Goal: Task Accomplishment & Management: Complete application form

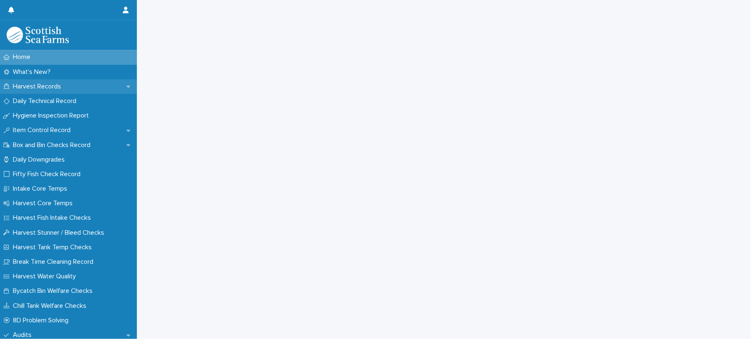
click at [20, 87] on p "Harvest Records" at bounding box center [39, 87] width 58 height 8
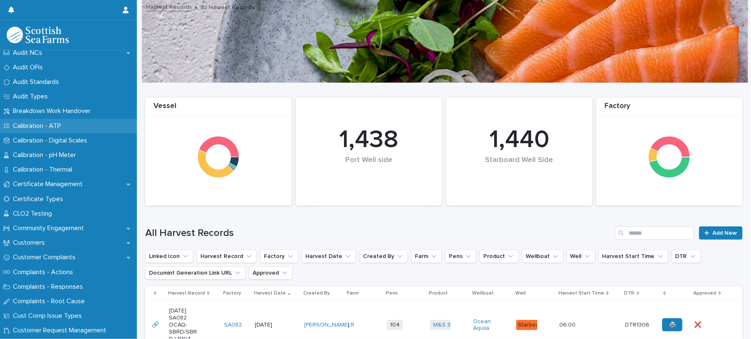
scroll to position [332, 0]
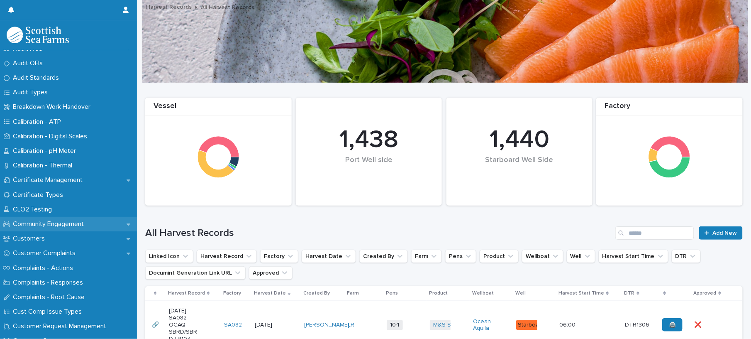
click at [65, 217] on div "Community Engagement" at bounding box center [68, 224] width 137 height 15
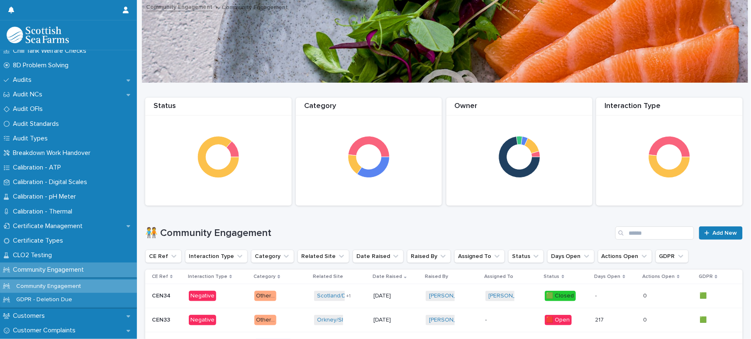
scroll to position [387, 0]
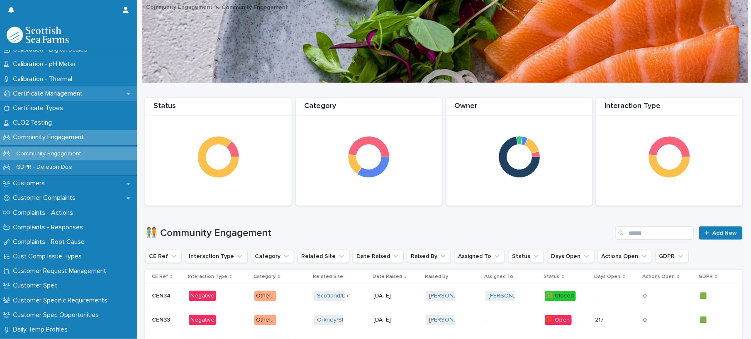
click at [51, 92] on p "Certificate Management" at bounding box center [50, 94] width 80 height 8
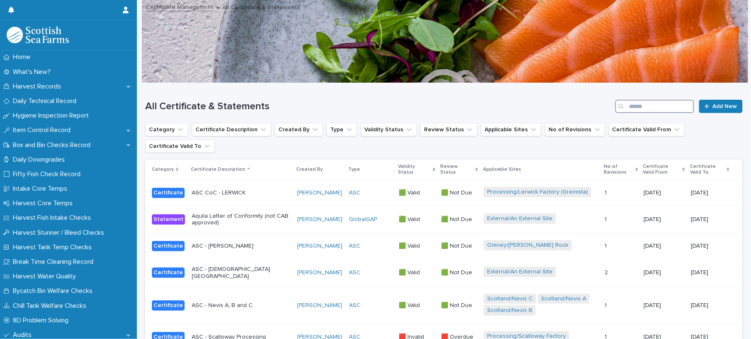
click at [623, 106] on input "Search" at bounding box center [655, 106] width 79 height 13
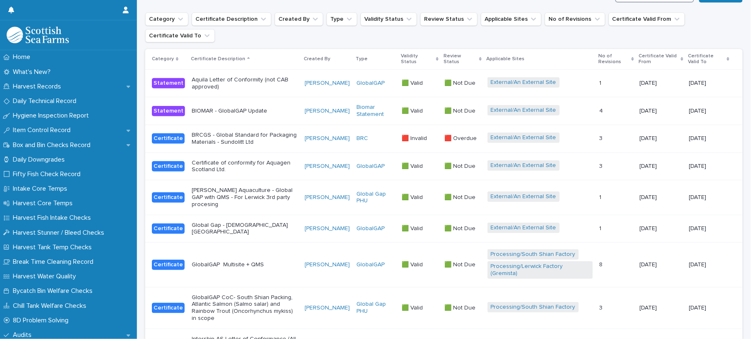
scroll to position [166, 0]
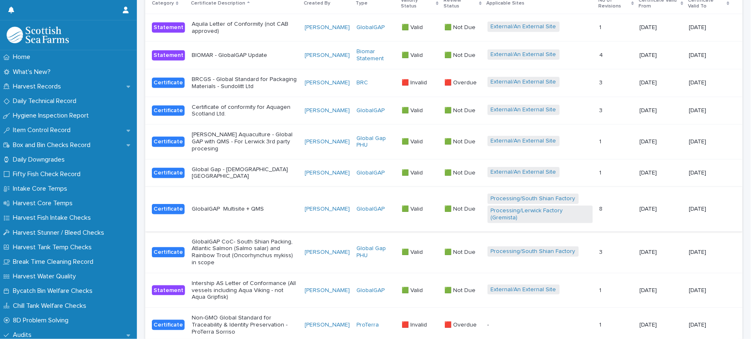
type input "******"
click at [273, 208] on td "GlobalGAP Multisite + QMS" at bounding box center [244, 209] width 113 height 44
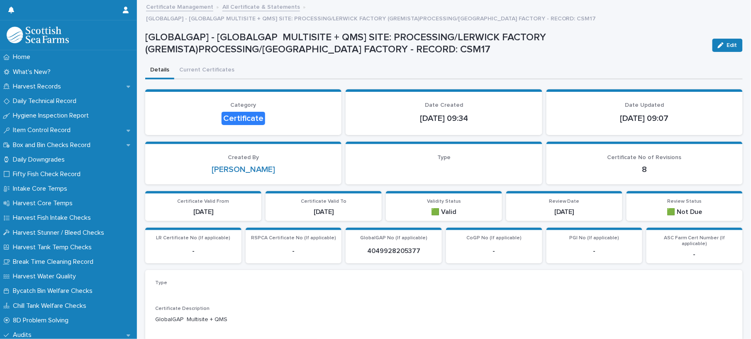
scroll to position [488, 0]
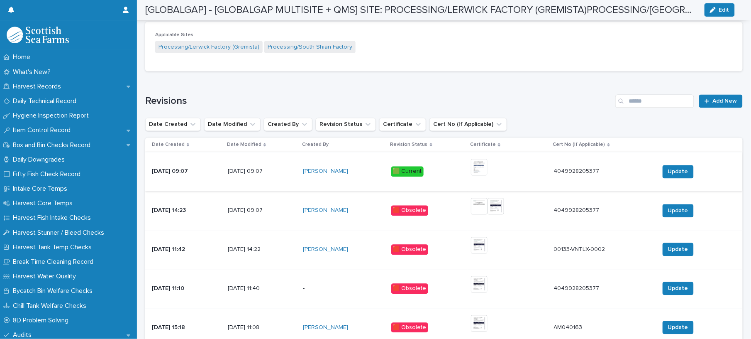
click at [488, 159] on img at bounding box center [479, 167] width 17 height 17
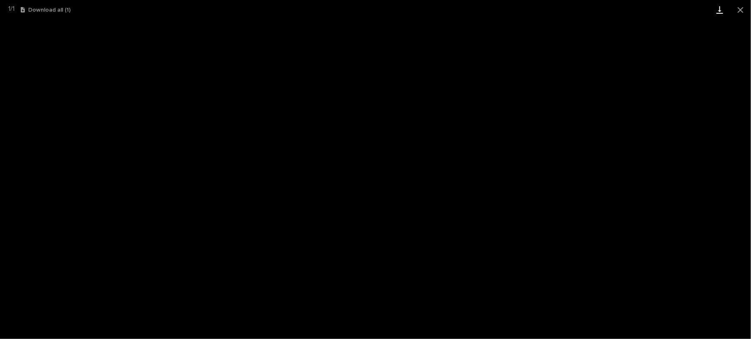
click at [717, 12] on link "Download" at bounding box center [720, 10] width 21 height 20
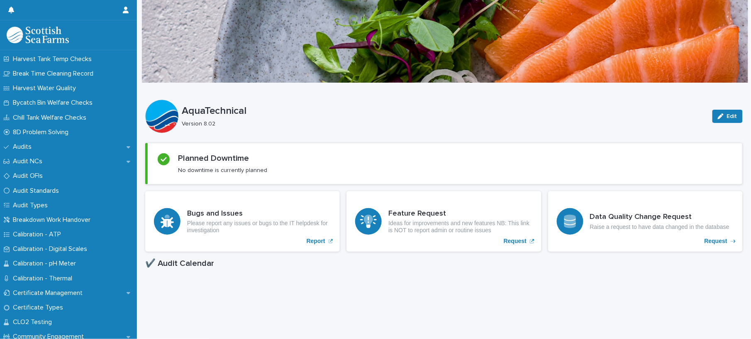
scroll to position [221, 0]
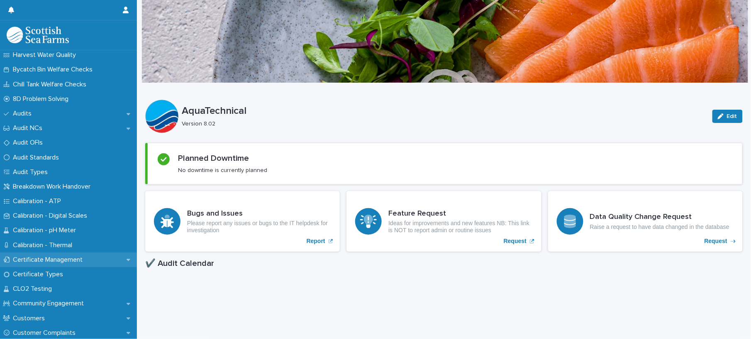
click at [61, 257] on p "Certificate Management" at bounding box center [50, 260] width 80 height 8
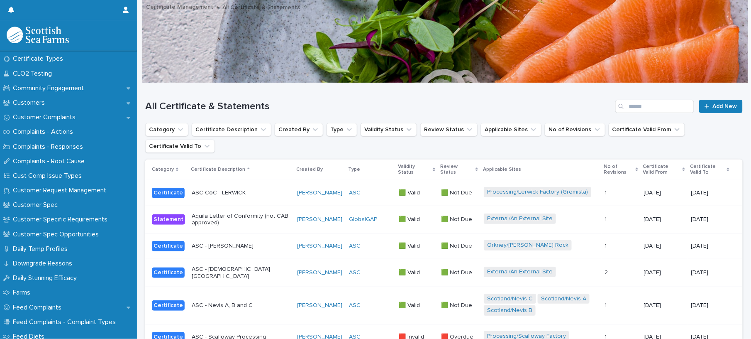
scroll to position [498, 0]
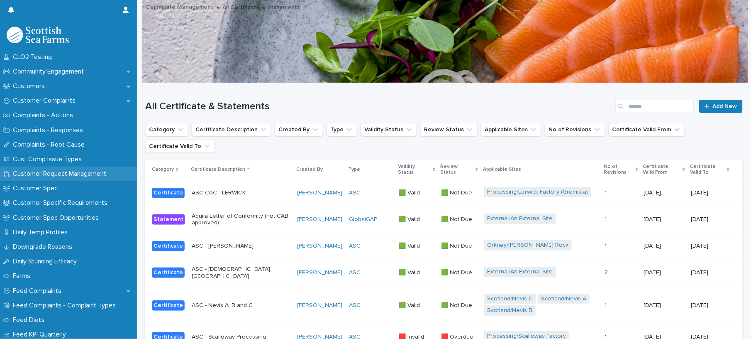
click at [52, 176] on p "Customer Request Management" at bounding box center [61, 174] width 103 height 8
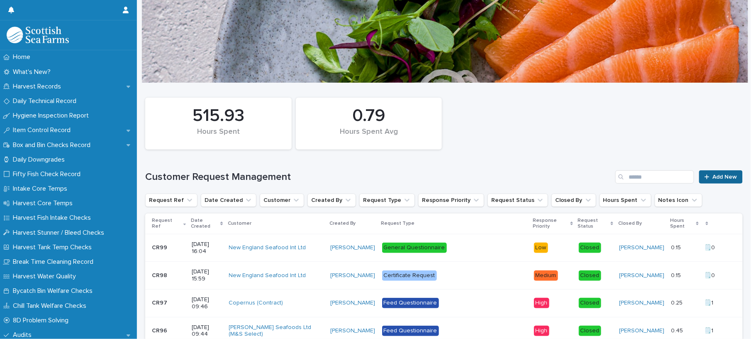
click at [713, 179] on span "Add New" at bounding box center [725, 177] width 24 height 6
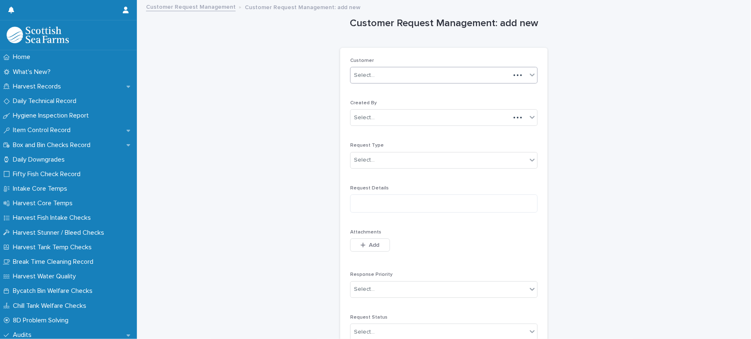
click at [376, 73] on input "text" at bounding box center [376, 75] width 1 height 7
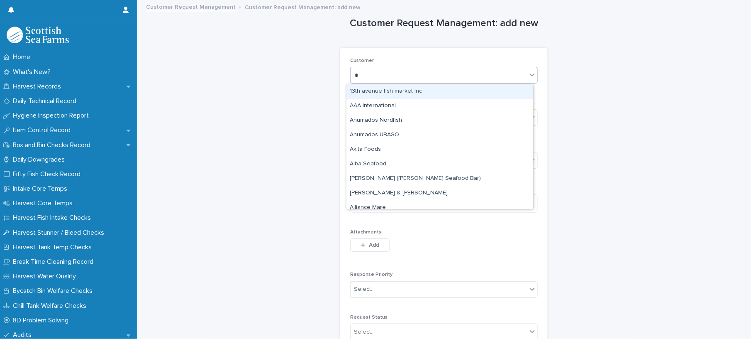
type input "**"
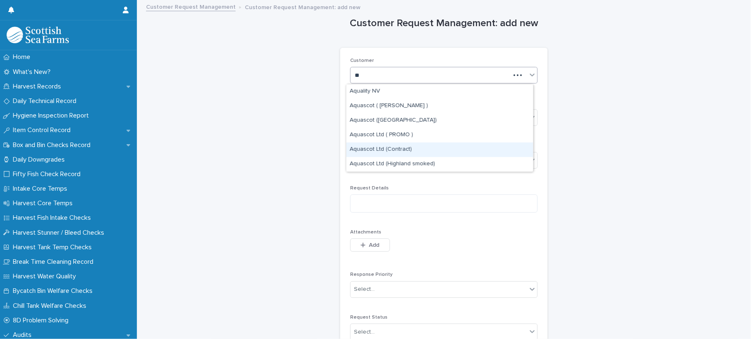
click at [404, 147] on div "Aquascot Ltd (Contract)" at bounding box center [440, 149] width 187 height 15
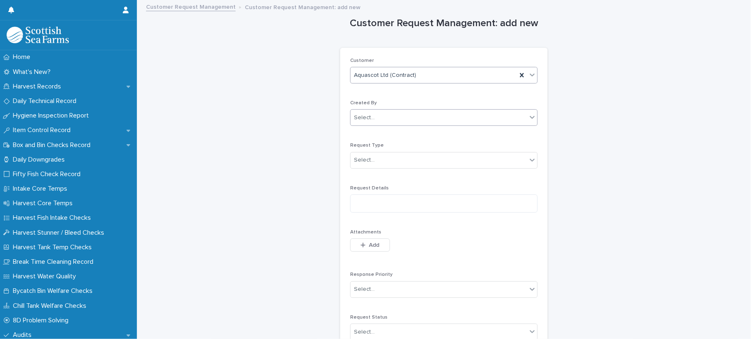
click at [380, 120] on div "Select..." at bounding box center [439, 118] width 176 height 14
type input "******"
click at [374, 132] on div "[PERSON_NAME]" at bounding box center [440, 134] width 187 height 15
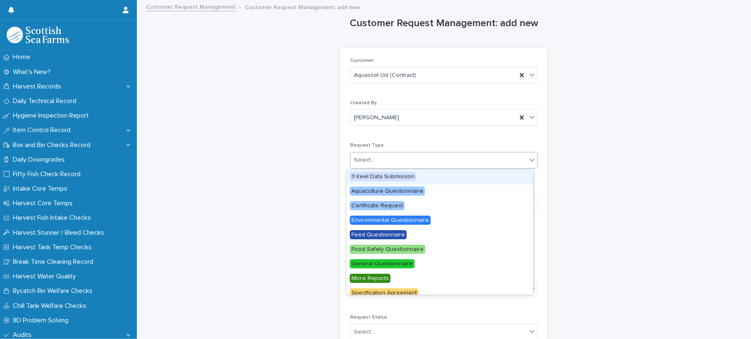
click at [374, 157] on div "Select..." at bounding box center [439, 160] width 176 height 14
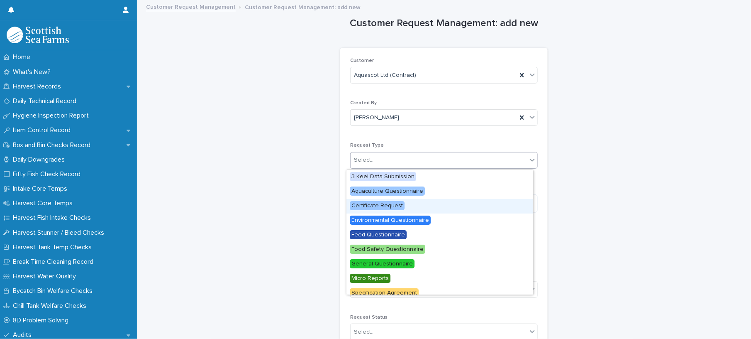
click at [389, 208] on span "Certificate Request" at bounding box center [377, 205] width 55 height 9
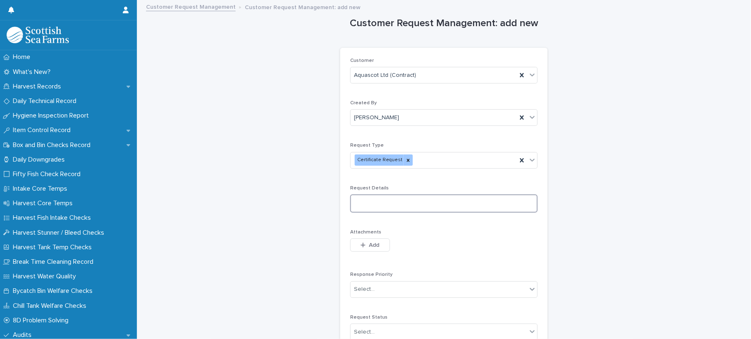
click at [389, 208] on textarea at bounding box center [444, 203] width 188 height 18
type textarea "**********"
click at [370, 243] on span "Add" at bounding box center [374, 245] width 10 height 6
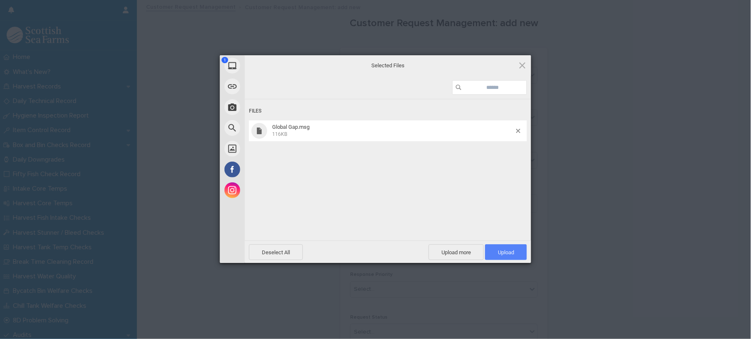
click at [496, 248] on span "Upload 1" at bounding box center [506, 252] width 42 height 16
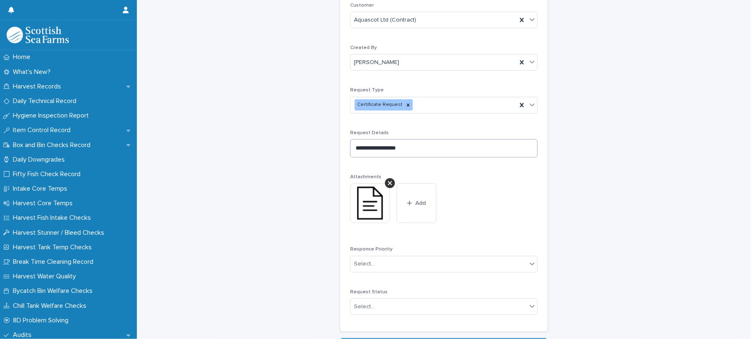
scroll to position [119, 0]
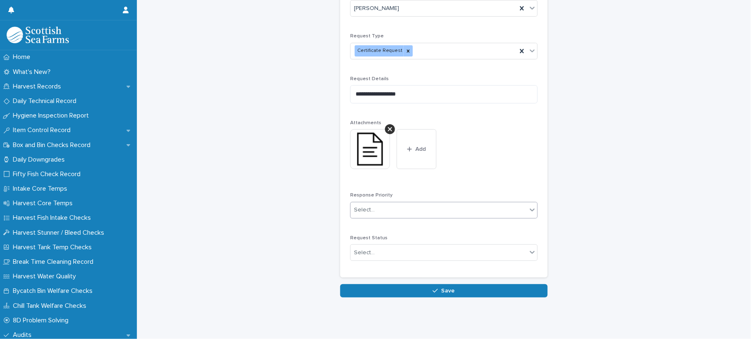
click at [408, 203] on div "Select..." at bounding box center [439, 210] width 176 height 14
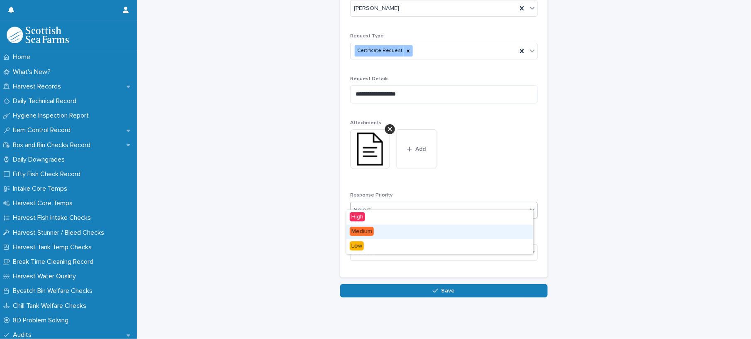
click at [374, 231] on div "Medium" at bounding box center [440, 232] width 187 height 15
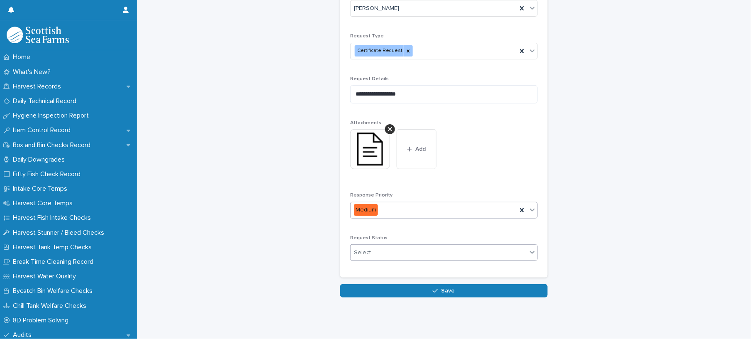
click at [374, 247] on div "Select..." at bounding box center [439, 253] width 176 height 14
click at [369, 258] on div "Open" at bounding box center [440, 260] width 187 height 15
click at [362, 253] on div "Request Status Open" at bounding box center [444, 251] width 188 height 32
click at [367, 269] on span "Closed" at bounding box center [361, 273] width 22 height 9
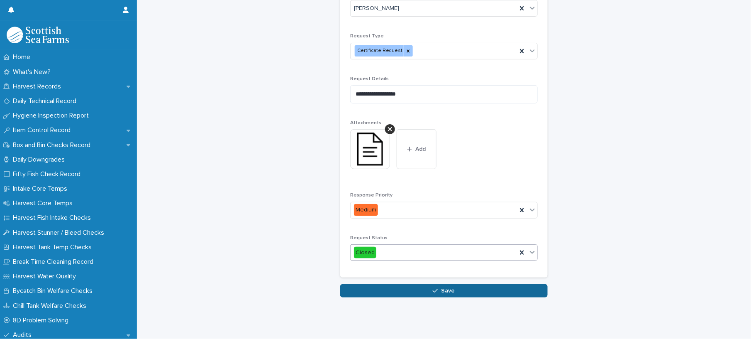
click at [372, 284] on button "Save" at bounding box center [444, 290] width 208 height 13
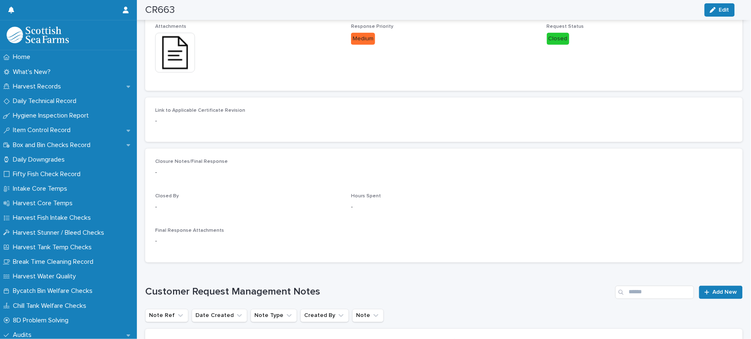
scroll to position [443, 0]
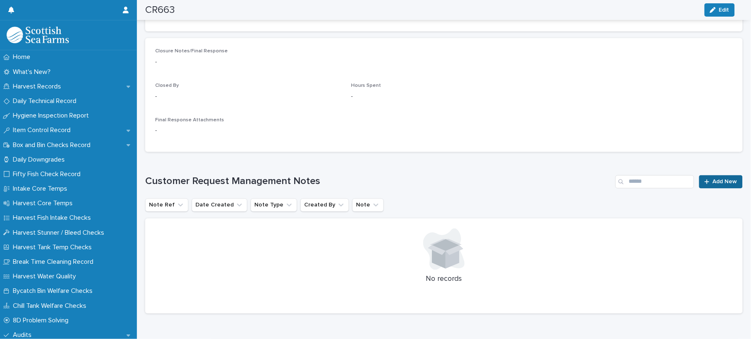
click at [718, 175] on link "Add New" at bounding box center [721, 181] width 44 height 13
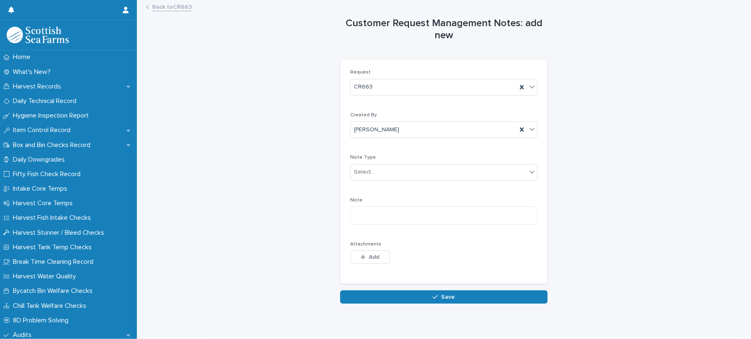
click at [380, 164] on div "Note Type Select..." at bounding box center [444, 170] width 188 height 32
click at [379, 168] on div "Select..." at bounding box center [439, 172] width 176 height 14
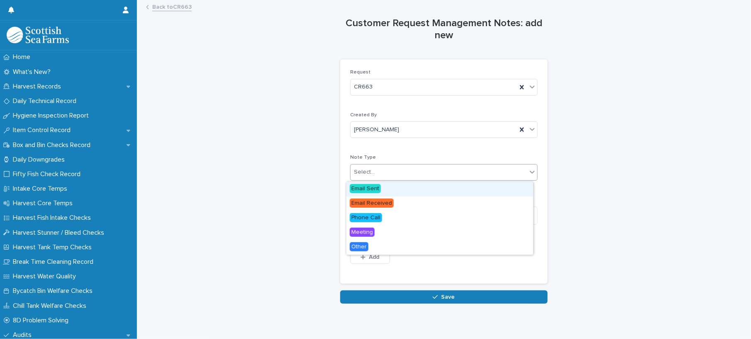
click at [374, 189] on span "Email Sent" at bounding box center [365, 188] width 31 height 9
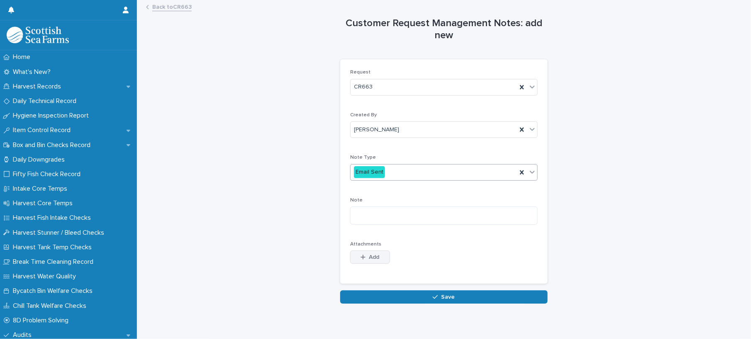
click at [369, 257] on span "Add" at bounding box center [374, 257] width 10 height 6
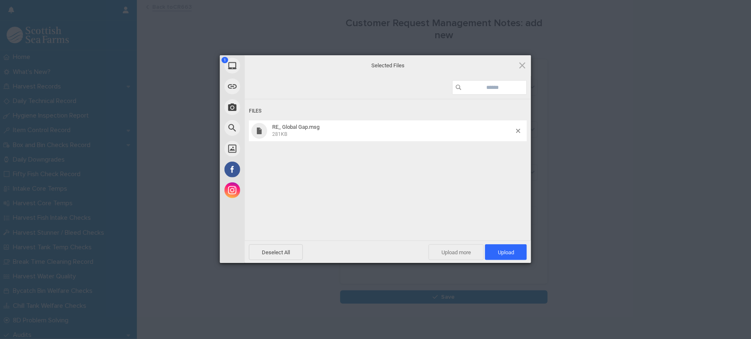
click at [468, 246] on span "Upload more" at bounding box center [456, 252] width 55 height 16
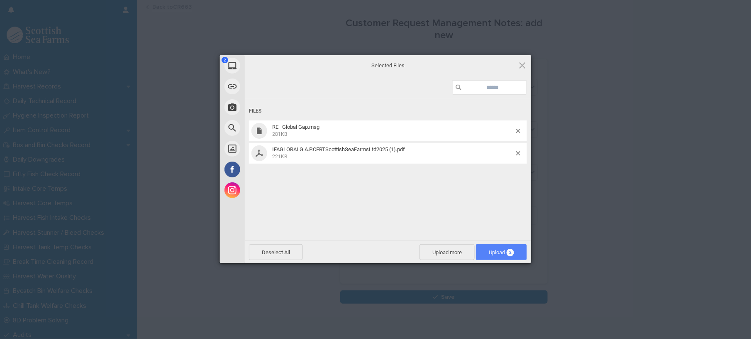
click at [508, 252] on span "2" at bounding box center [510, 252] width 7 height 7
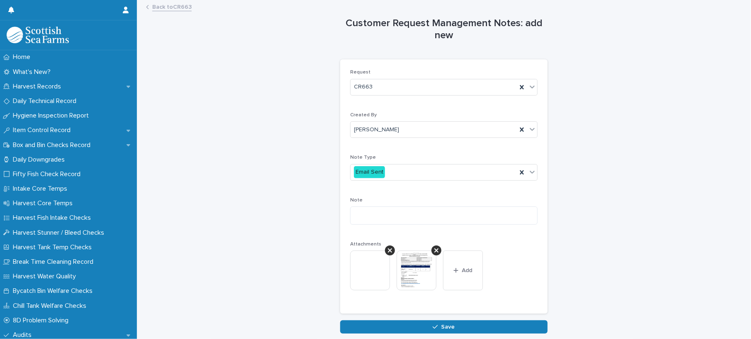
scroll to position [45, 0]
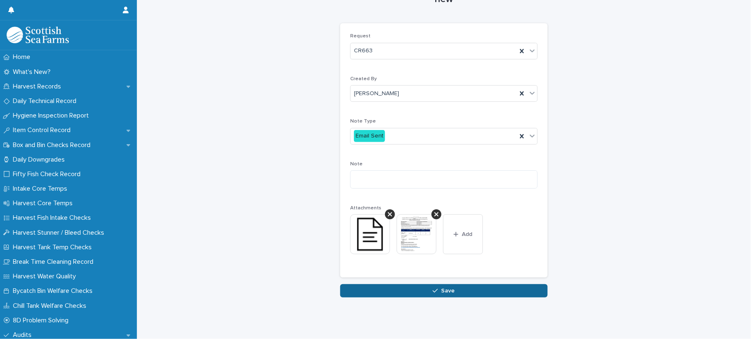
click at [488, 284] on button "Save" at bounding box center [444, 290] width 208 height 13
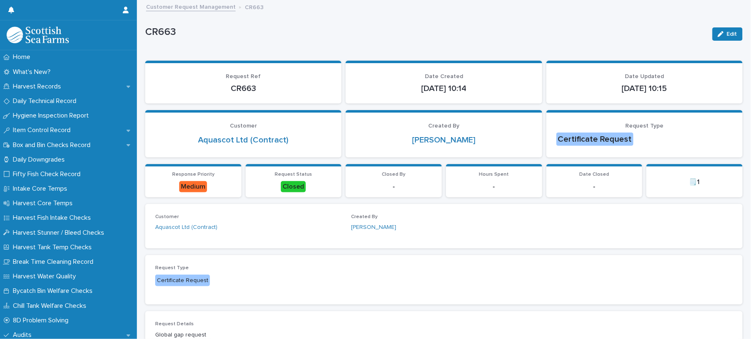
click at [204, 6] on link "Customer Request Management" at bounding box center [191, 7] width 90 height 10
